Goal: Task Accomplishment & Management: Manage account settings

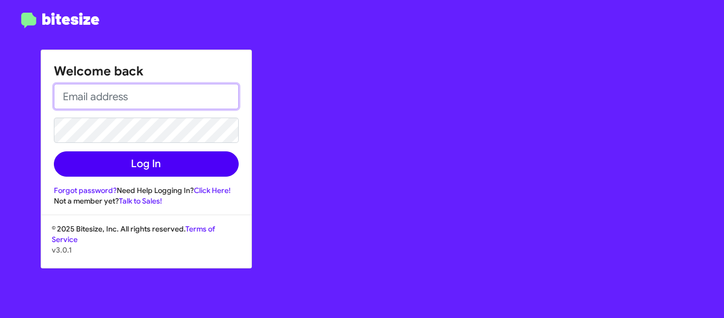
type input "rebecca@callteamsix.com"
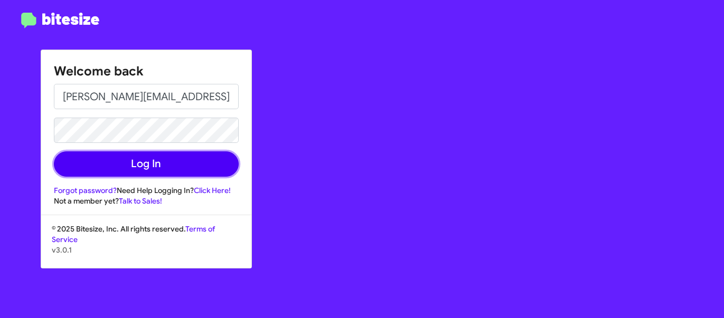
click at [154, 169] on button "Log In" at bounding box center [146, 163] width 185 height 25
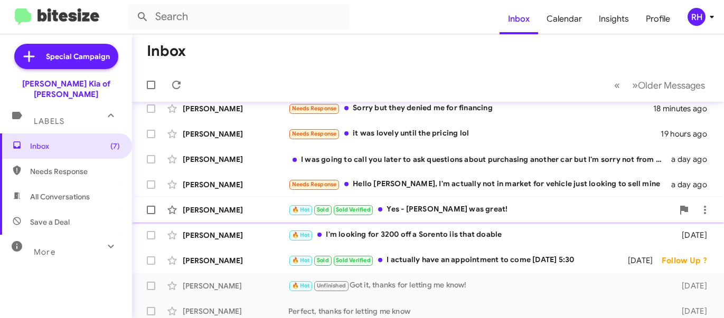
scroll to position [16, 0]
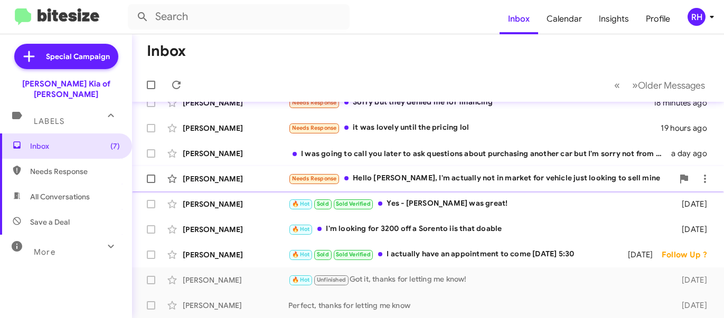
click at [277, 182] on div "Kalim Ahmed" at bounding box center [236, 179] width 106 height 11
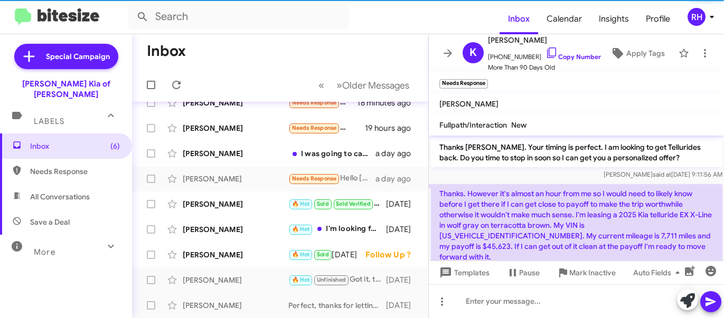
scroll to position [857, 0]
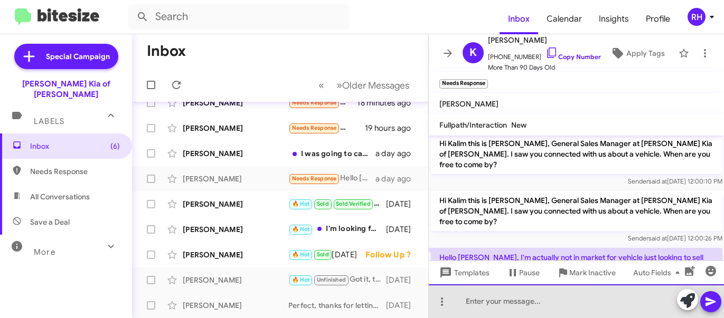
click at [526, 308] on div at bounding box center [577, 301] width 296 height 34
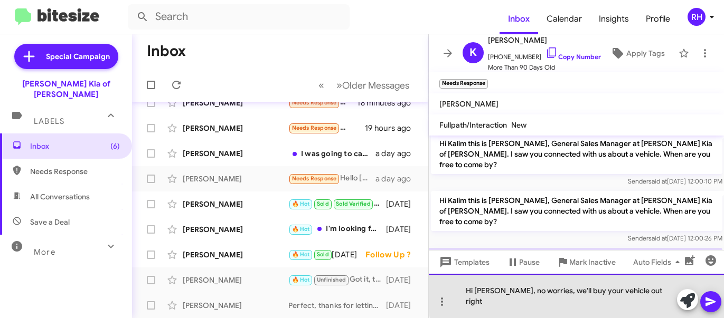
click at [654, 300] on div "Hi Zach, no worries, we'll buy your vehicle out right" at bounding box center [577, 296] width 296 height 44
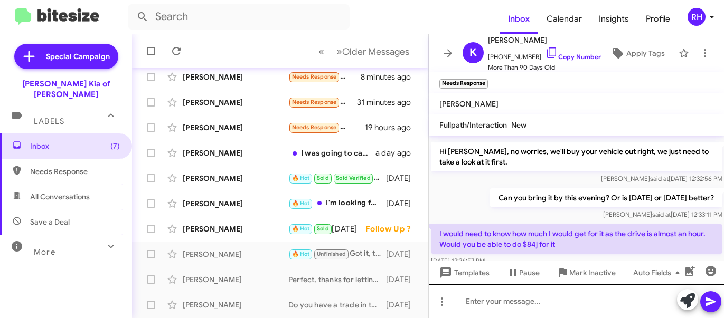
scroll to position [814, 0]
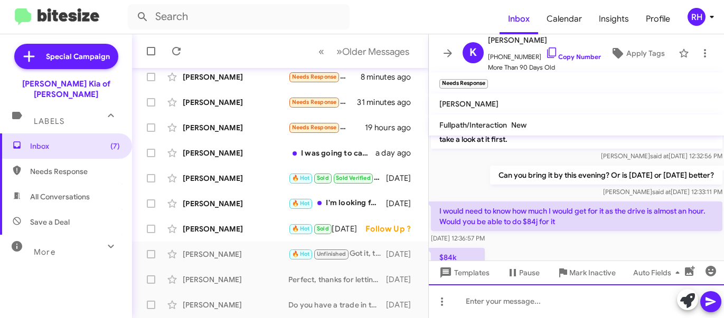
click at [530, 295] on div at bounding box center [577, 301] width 296 height 34
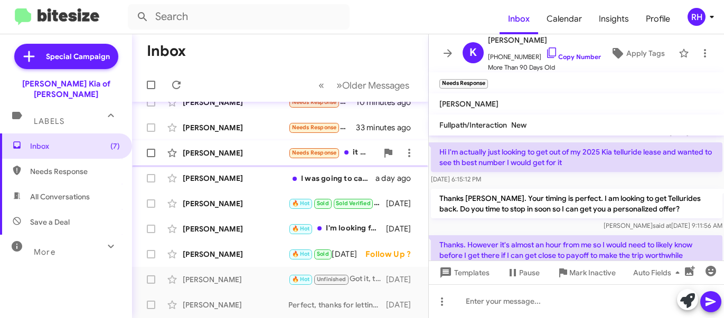
scroll to position [0, 0]
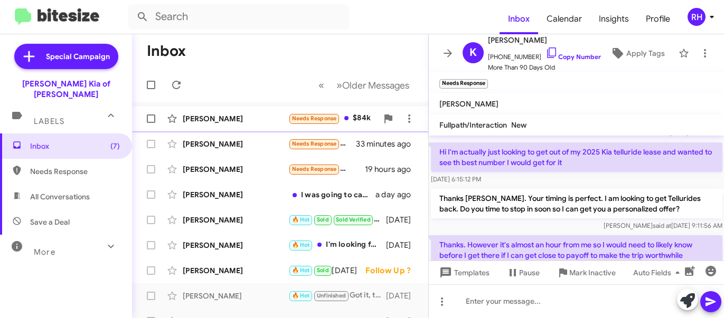
click at [230, 116] on div "Kalim Ahmed" at bounding box center [236, 118] width 106 height 11
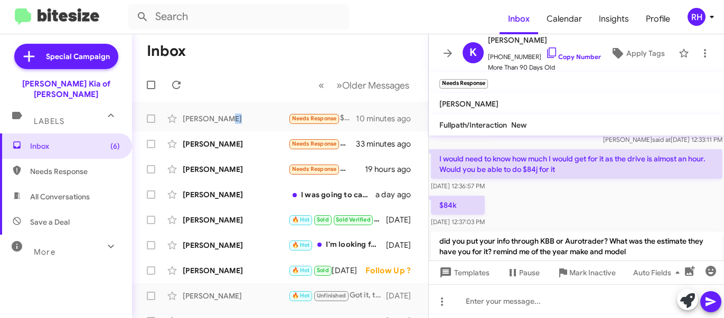
scroll to position [1189, 0]
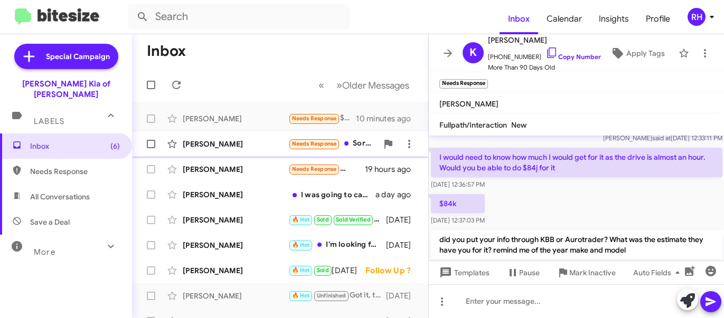
click at [241, 149] on div "Luis Rojas" at bounding box center [236, 144] width 106 height 11
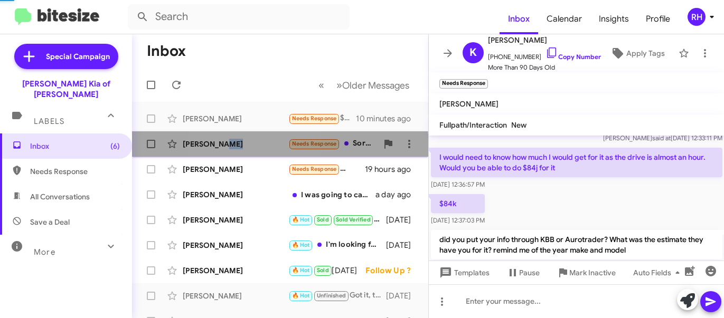
click at [241, 149] on div "Luis Rojas" at bounding box center [236, 144] width 106 height 11
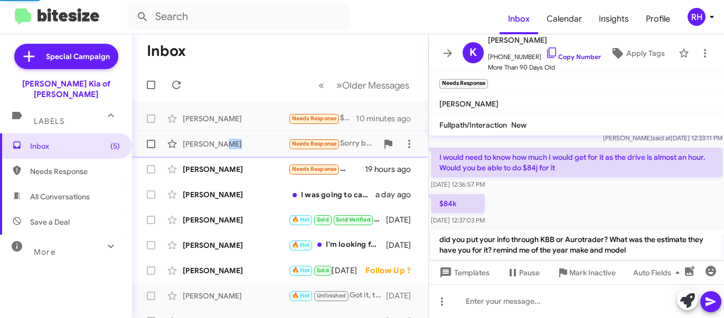
scroll to position [33, 0]
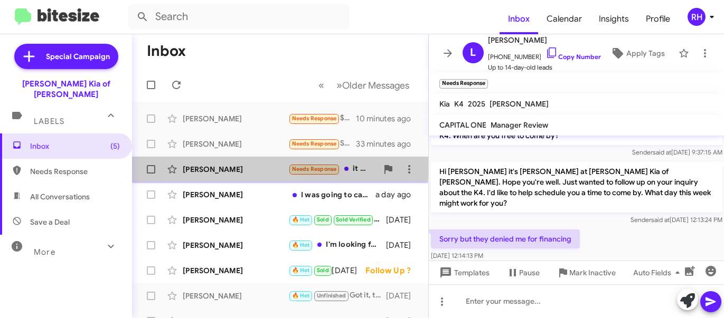
click at [229, 163] on div "Jason Bass Needs Response it was lovely until the pricing lol 19 hours ago" at bounding box center [279, 169] width 279 height 21
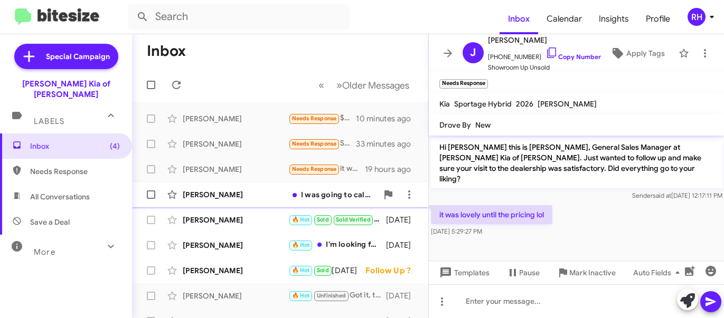
click at [253, 199] on div "Martha Knight I was going to call you later to ask questions about purchasing a…" at bounding box center [279, 194] width 279 height 21
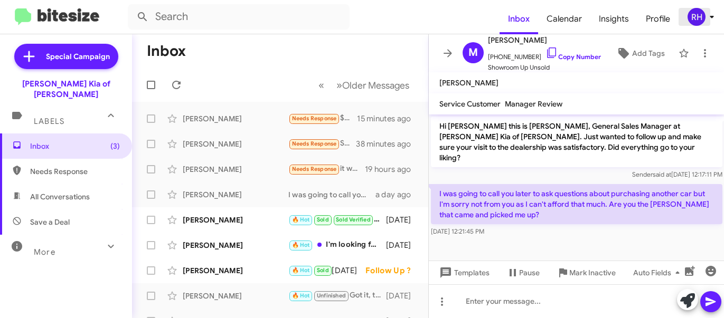
click at [695, 22] on div "RH" at bounding box center [696, 17] width 18 height 18
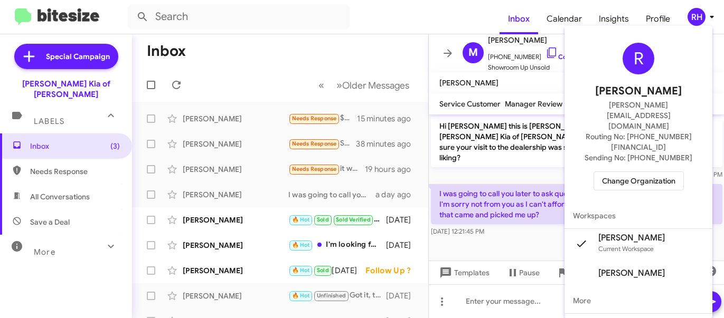
click at [627, 172] on span "Change Organization" at bounding box center [638, 181] width 73 height 18
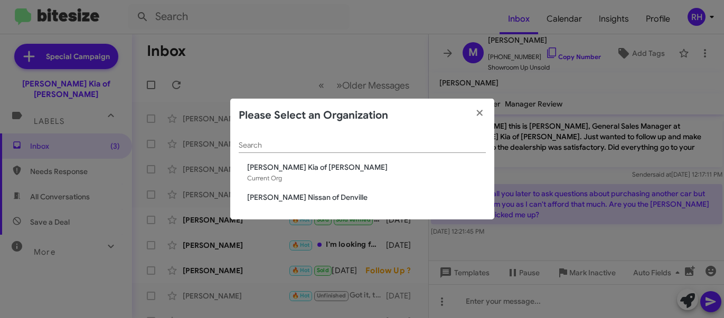
click at [287, 197] on span "[PERSON_NAME] Nissan of Denville" at bounding box center [366, 197] width 239 height 11
